Goal: Information Seeking & Learning: Learn about a topic

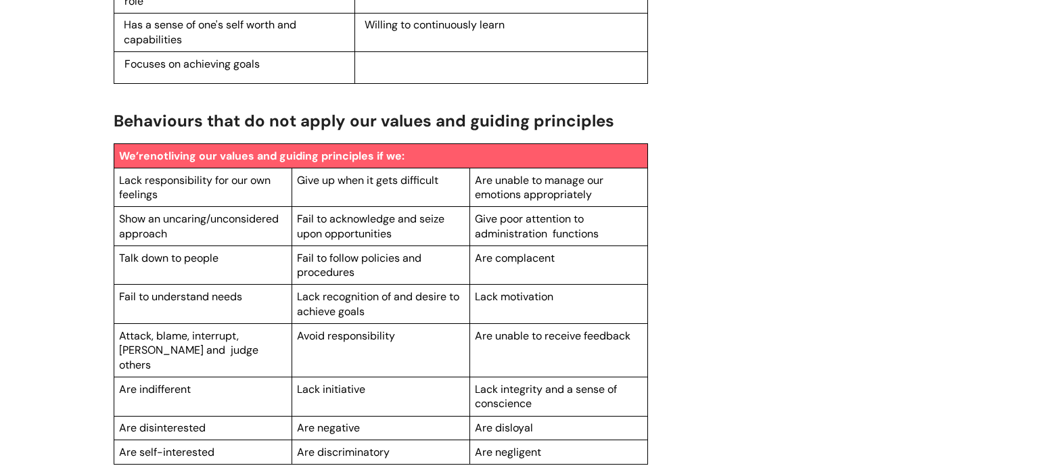
scroll to position [2278, 0]
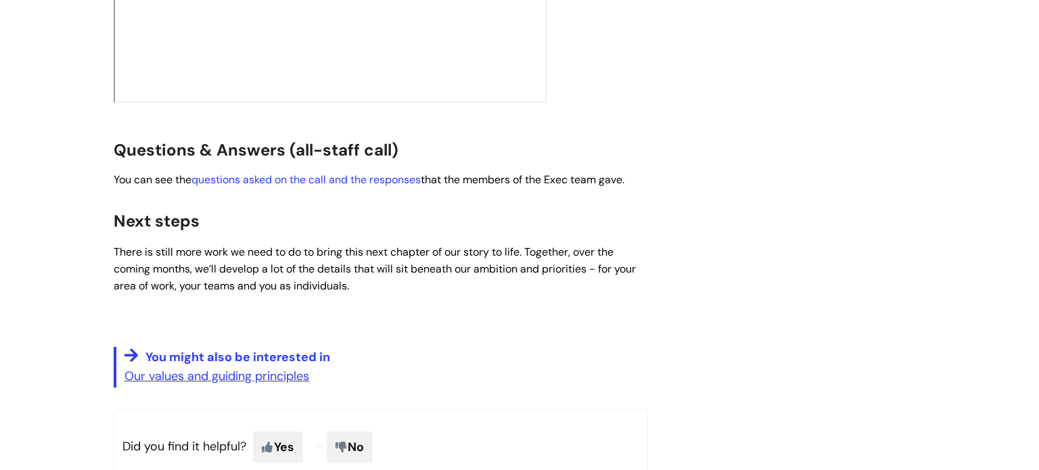
scroll to position [2320, 0]
